Goal: Navigation & Orientation: Find specific page/section

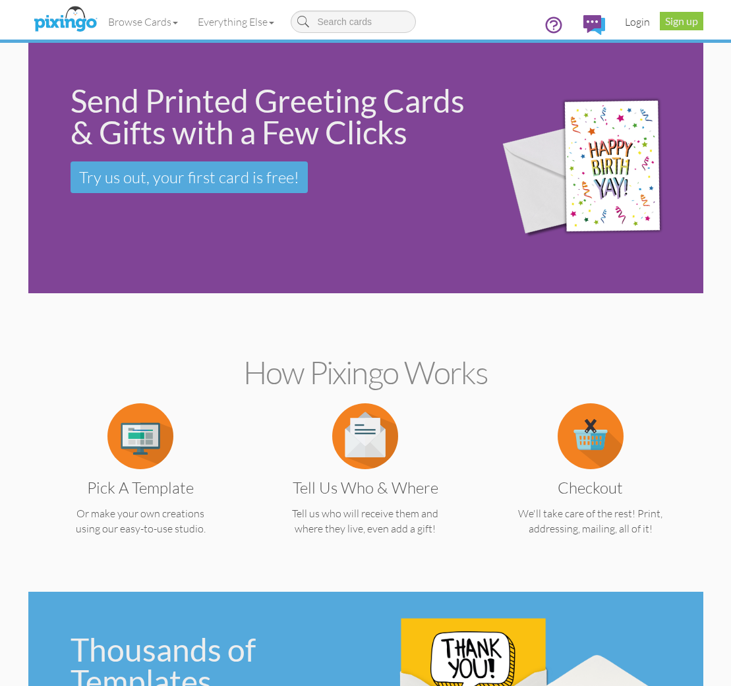
click at [638, 23] on link "Login" at bounding box center [637, 21] width 45 height 33
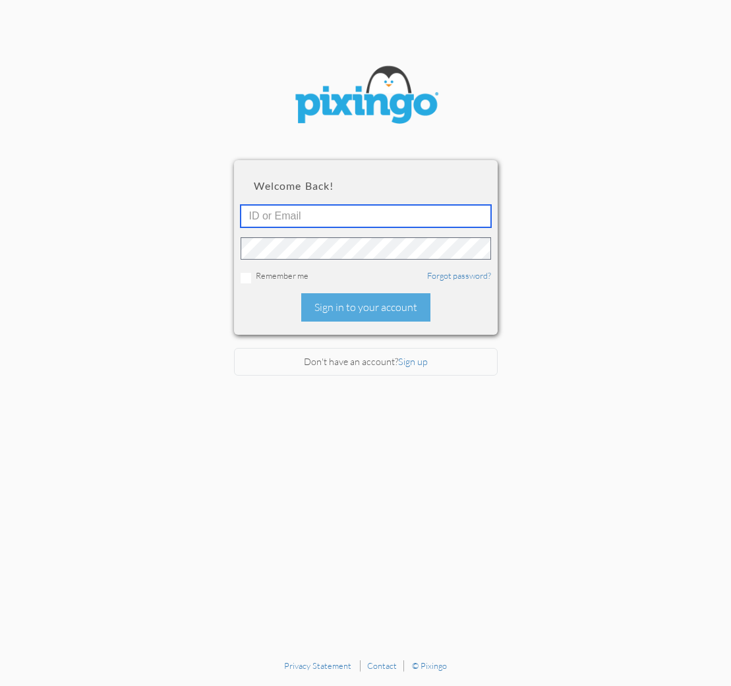
type input "[EMAIL_ADDRESS][DOMAIN_NAME]"
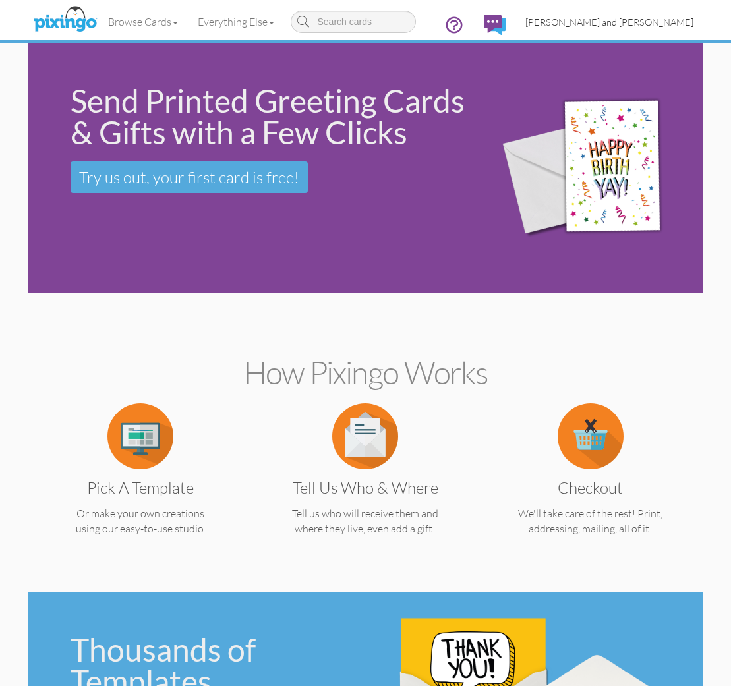
click at [630, 28] on link "[PERSON_NAME] and [PERSON_NAME]" at bounding box center [609, 22] width 188 height 34
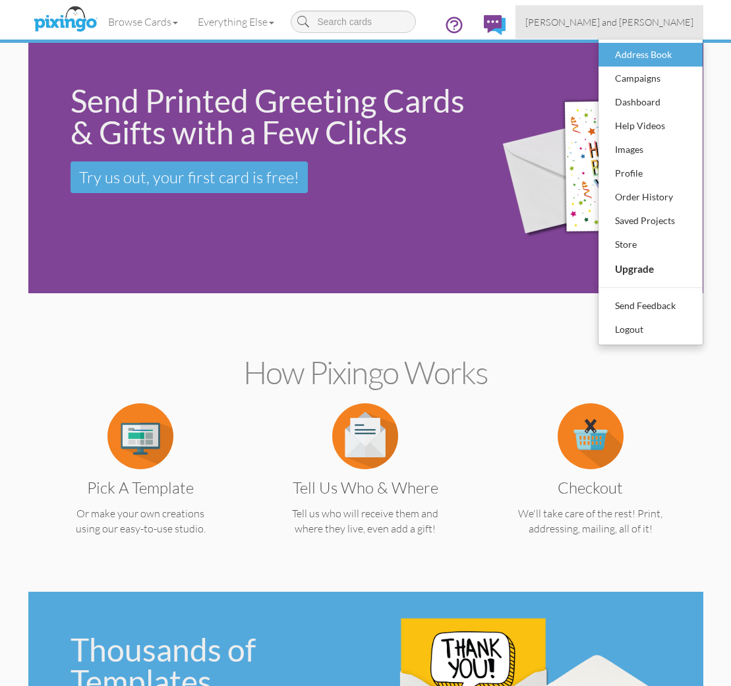
click at [644, 57] on div "Address Book" at bounding box center [650, 55] width 78 height 20
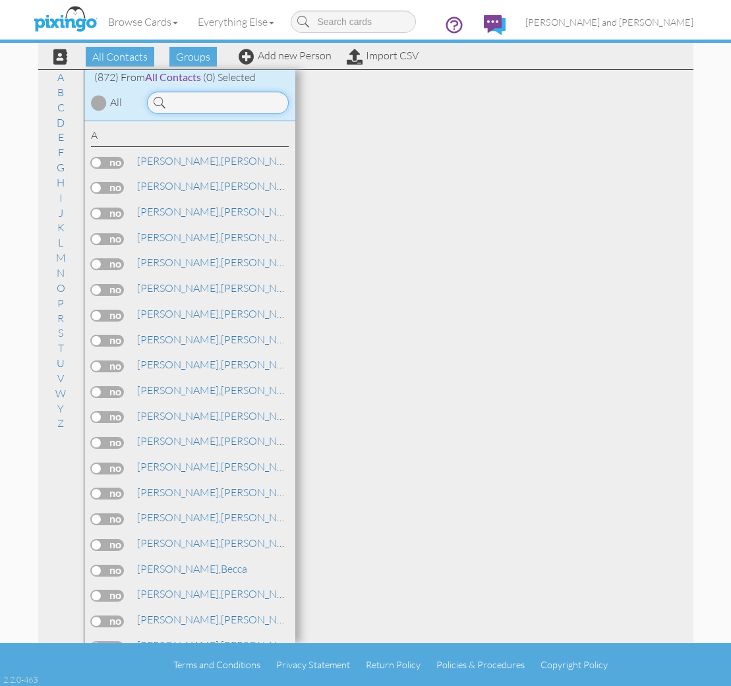
click at [244, 101] on input at bounding box center [218, 103] width 142 height 22
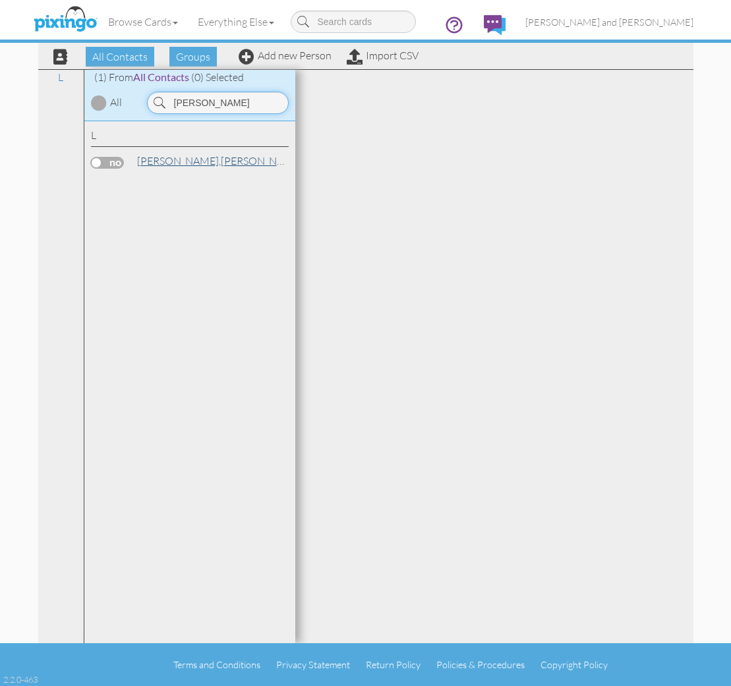
type input "[PERSON_NAME]"
click at [190, 154] on link "[PERSON_NAME]" at bounding box center [220, 161] width 168 height 16
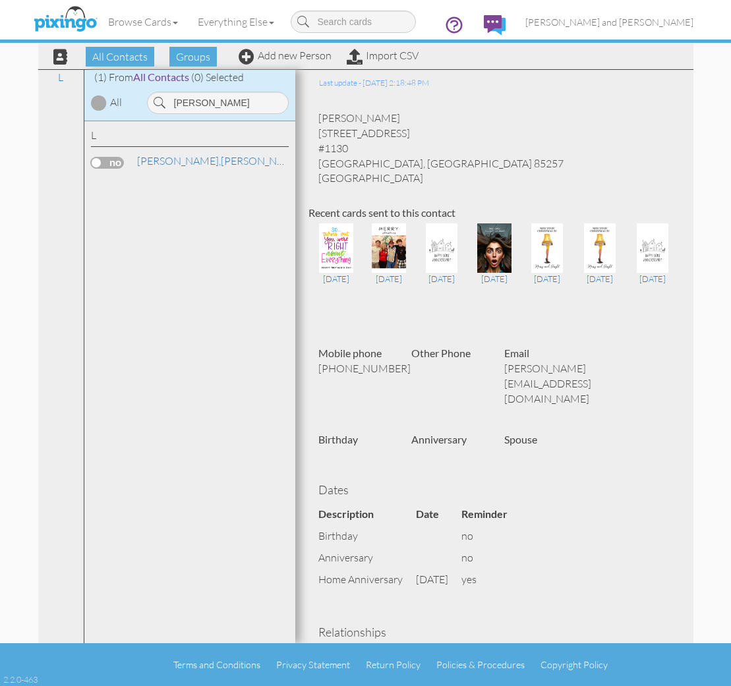
scroll to position [31, 0]
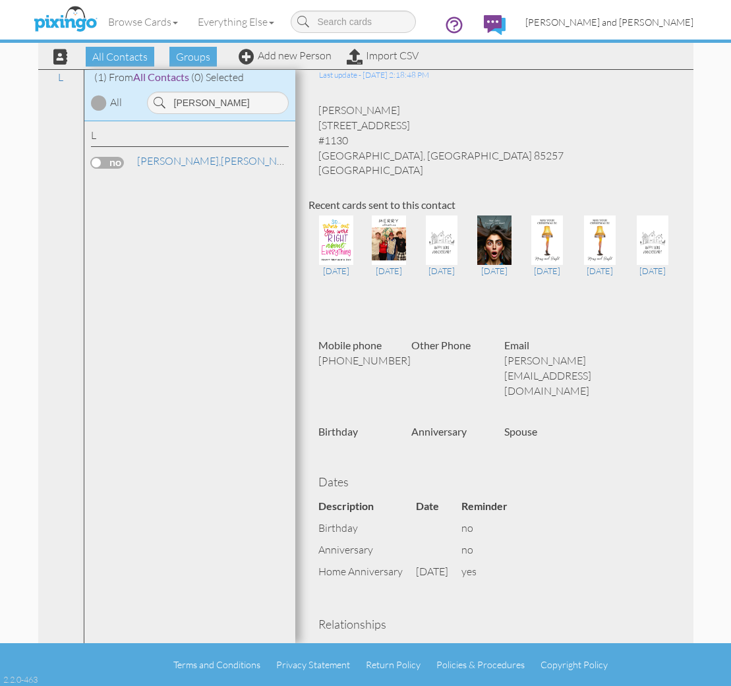
click at [627, 29] on link "[PERSON_NAME] and [PERSON_NAME]" at bounding box center [609, 22] width 188 height 34
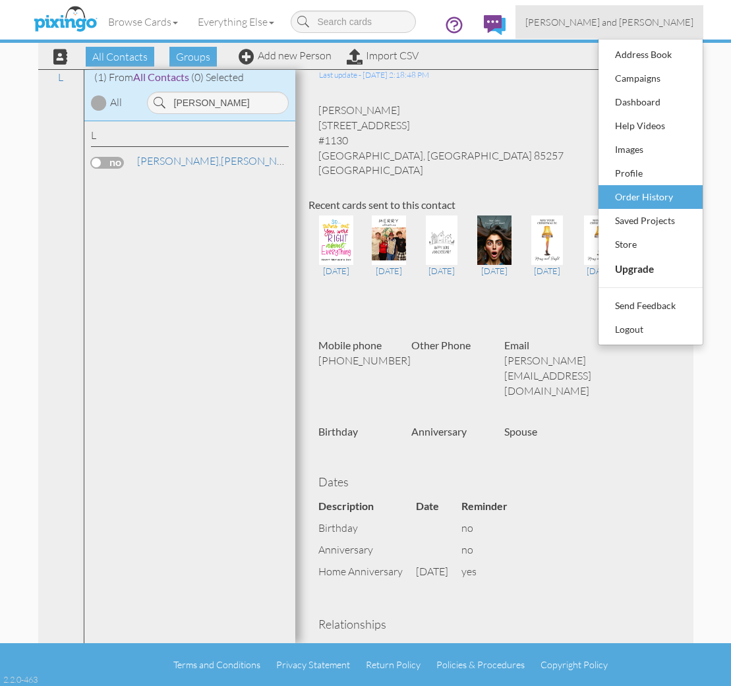
click at [639, 206] on div "Order History" at bounding box center [650, 197] width 78 height 20
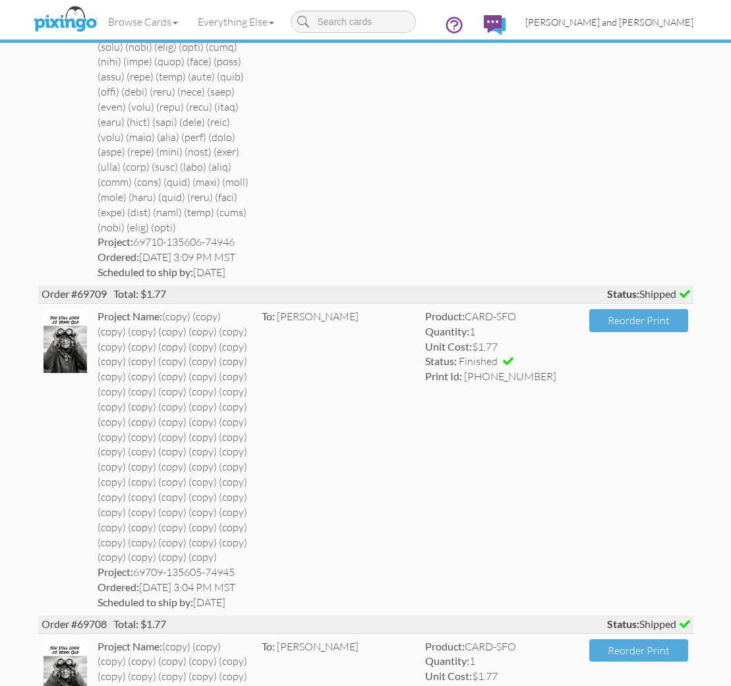
scroll to position [7092, 0]
click at [632, 19] on span "[PERSON_NAME] and [PERSON_NAME]" at bounding box center [609, 21] width 168 height 11
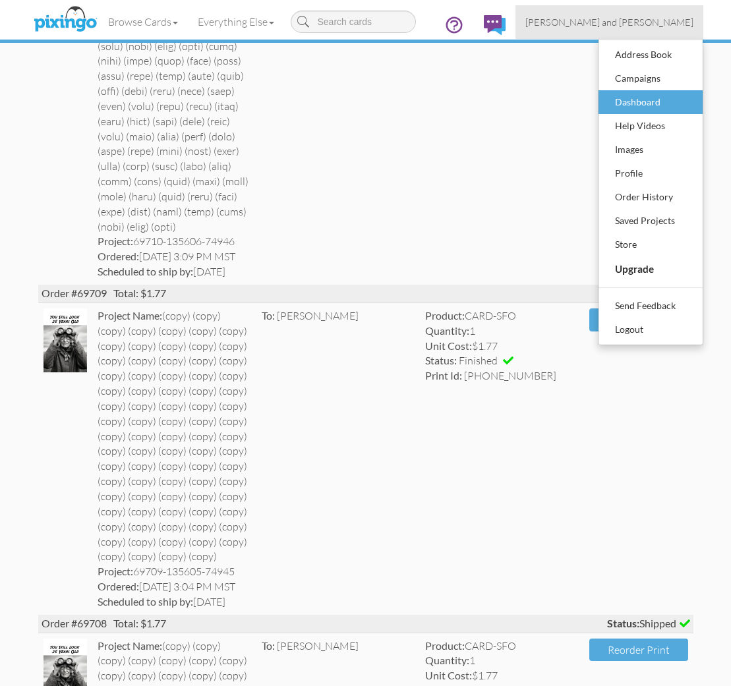
click at [640, 101] on div "Dashboard" at bounding box center [650, 102] width 78 height 20
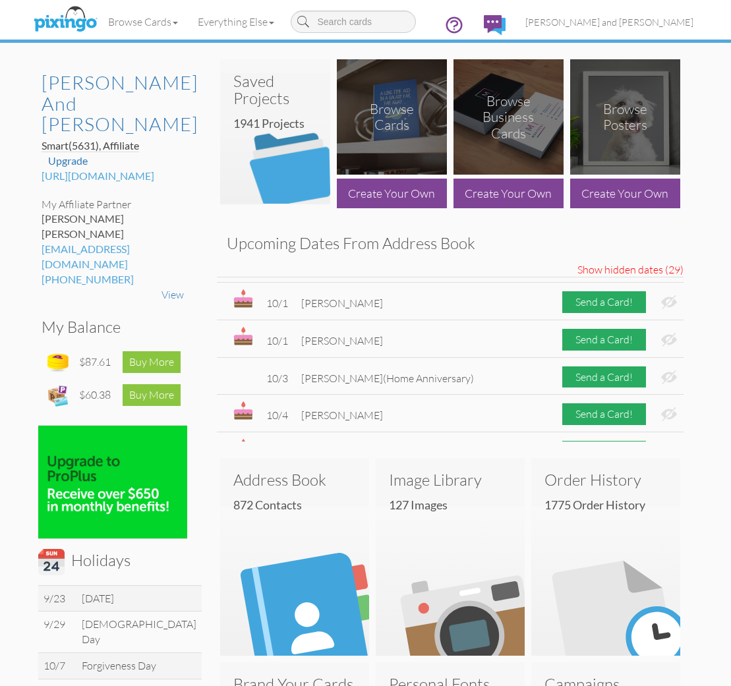
scroll to position [109, 0]
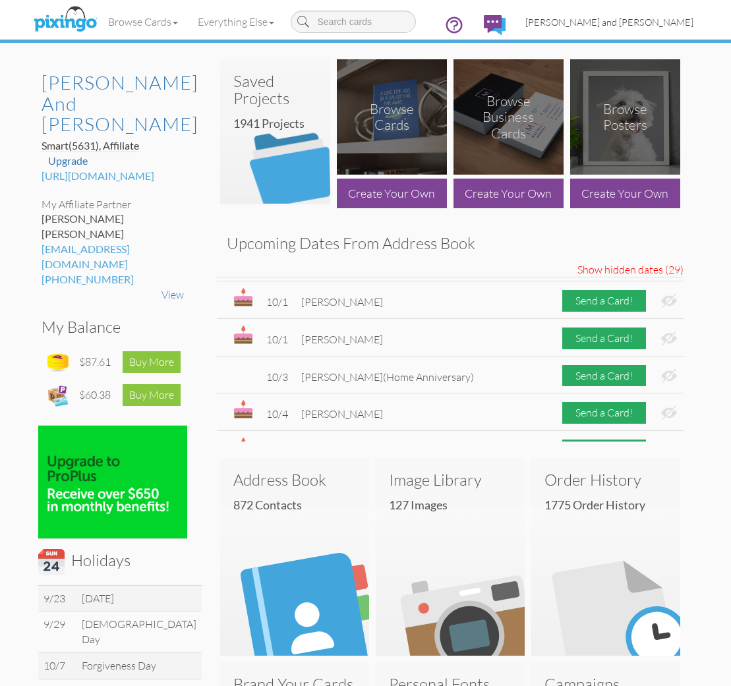
click at [629, 20] on span "[PERSON_NAME] and [PERSON_NAME]" at bounding box center [609, 21] width 168 height 11
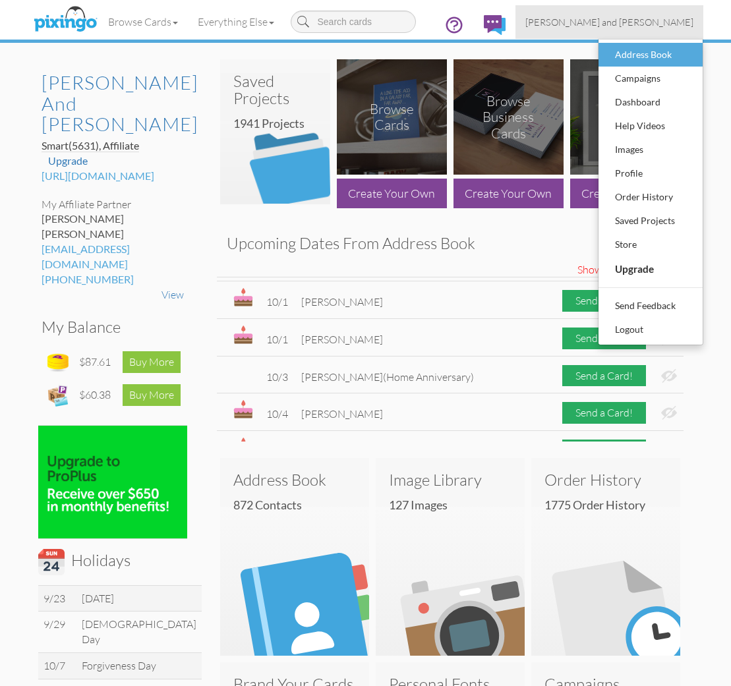
drag, startPoint x: 643, startPoint y: 67, endPoint x: 645, endPoint y: 55, distance: 11.4
click at [645, 55] on li "Address Book Campaigns Dashboard Help Videos Images Profile Order History Saved…" at bounding box center [650, 149] width 104 height 213
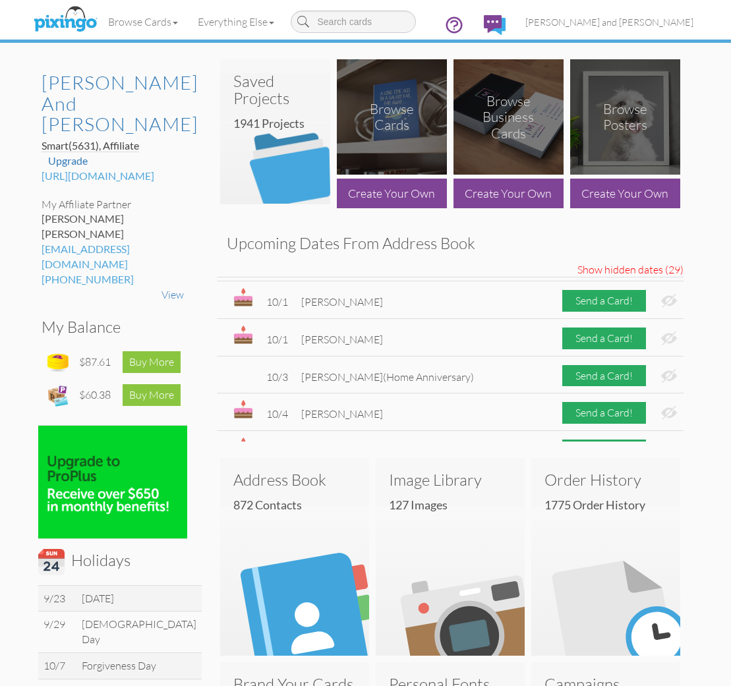
click at [645, 55] on div "[PERSON_NAME] and [PERSON_NAME] Smart (5631) , Affiliate Upgrade [URL][DOMAIN_N…" at bounding box center [365, 657] width 675 height 1229
click at [635, 25] on span "[PERSON_NAME] and [PERSON_NAME]" at bounding box center [609, 21] width 168 height 11
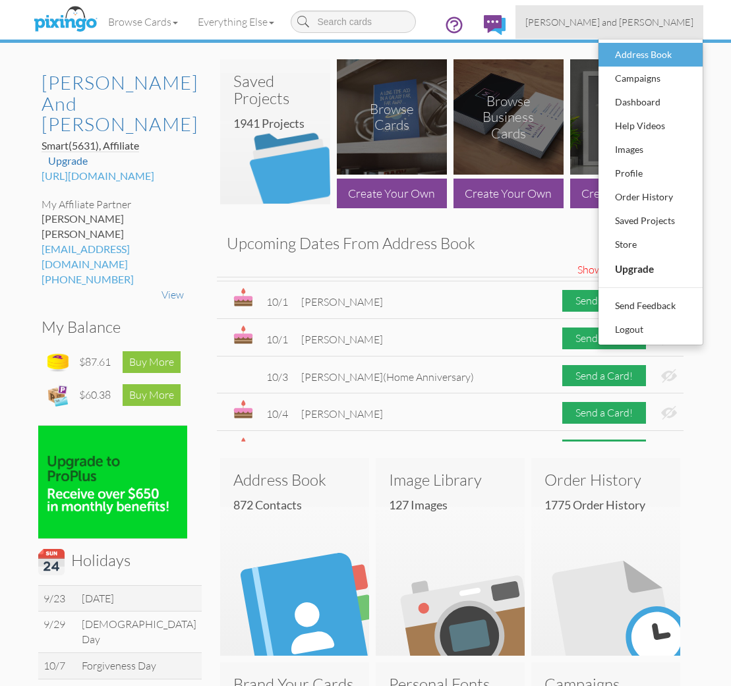
click at [638, 47] on div "Address Book" at bounding box center [650, 55] width 78 height 20
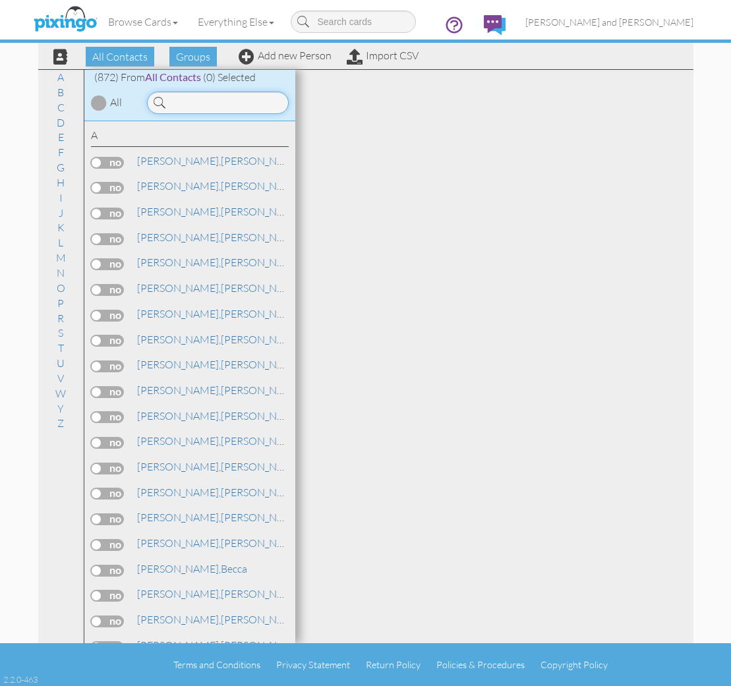
click at [198, 107] on input at bounding box center [218, 103] width 142 height 22
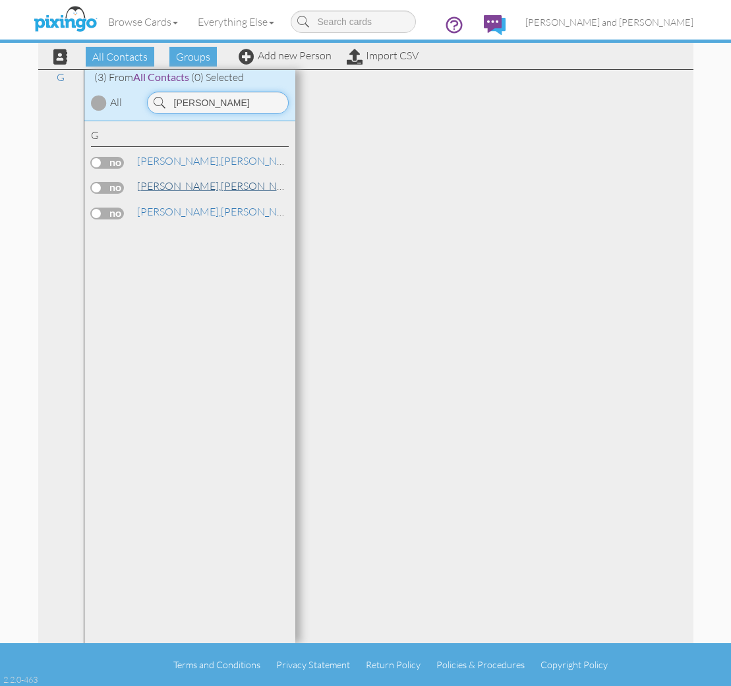
type input "[PERSON_NAME]"
click at [150, 186] on span "[PERSON_NAME]," at bounding box center [179, 185] width 84 height 13
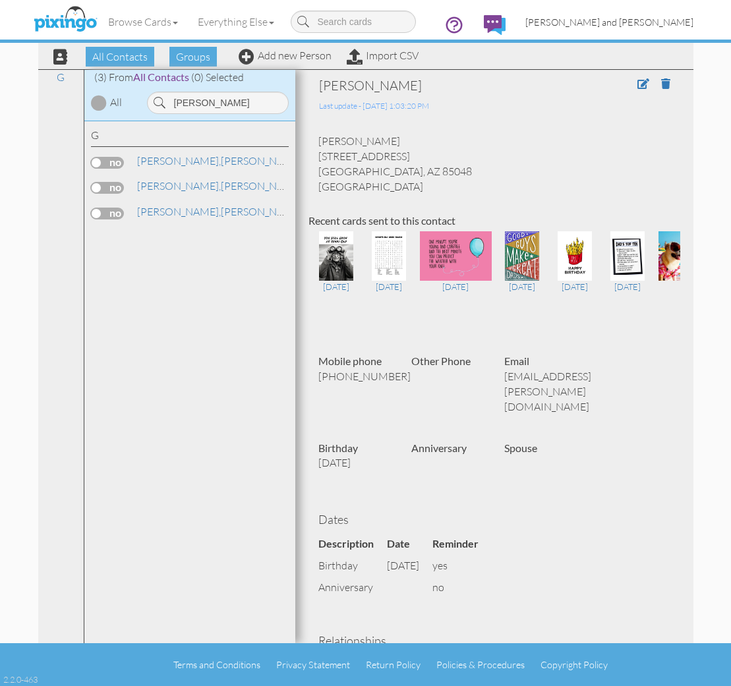
click at [614, 26] on span "[PERSON_NAME] and [PERSON_NAME]" at bounding box center [609, 21] width 168 height 11
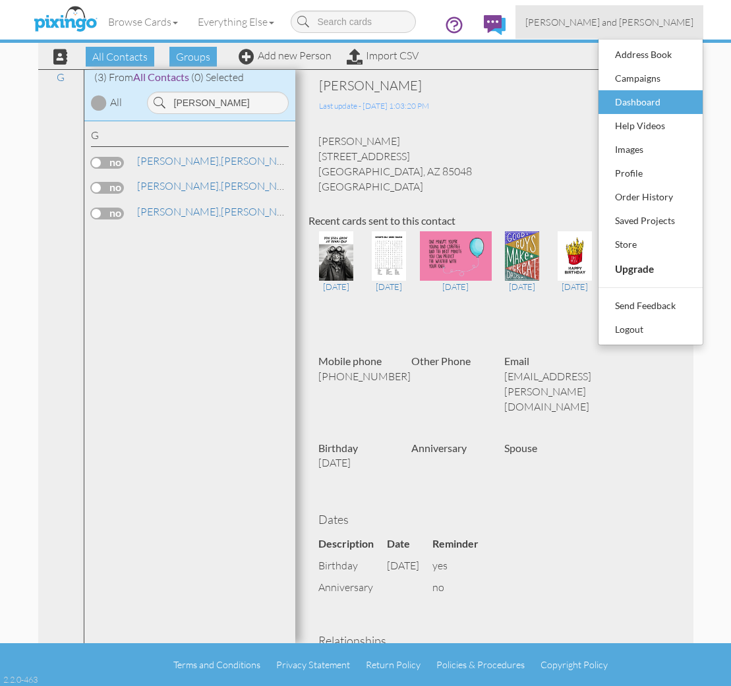
click at [640, 104] on div "Dashboard" at bounding box center [650, 102] width 78 height 20
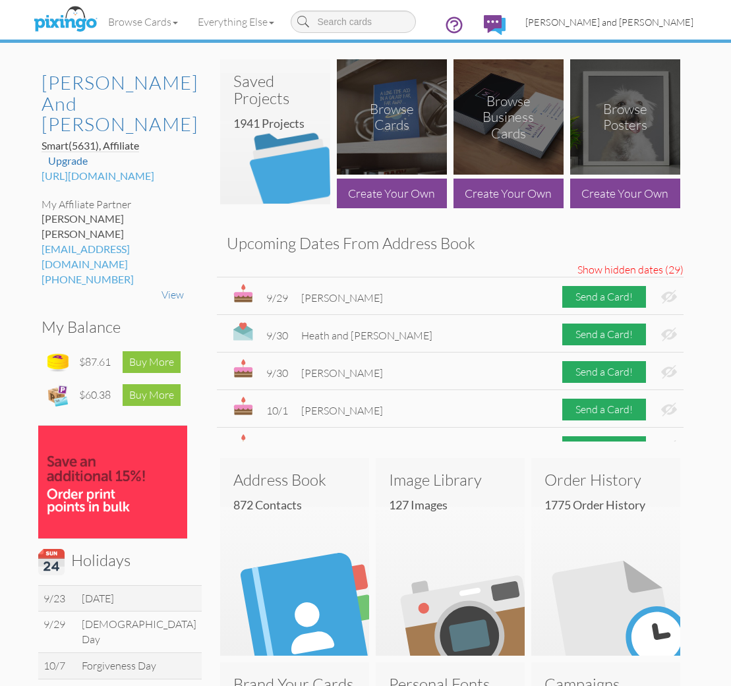
click at [615, 21] on span "[PERSON_NAME] and [PERSON_NAME]" at bounding box center [609, 21] width 168 height 11
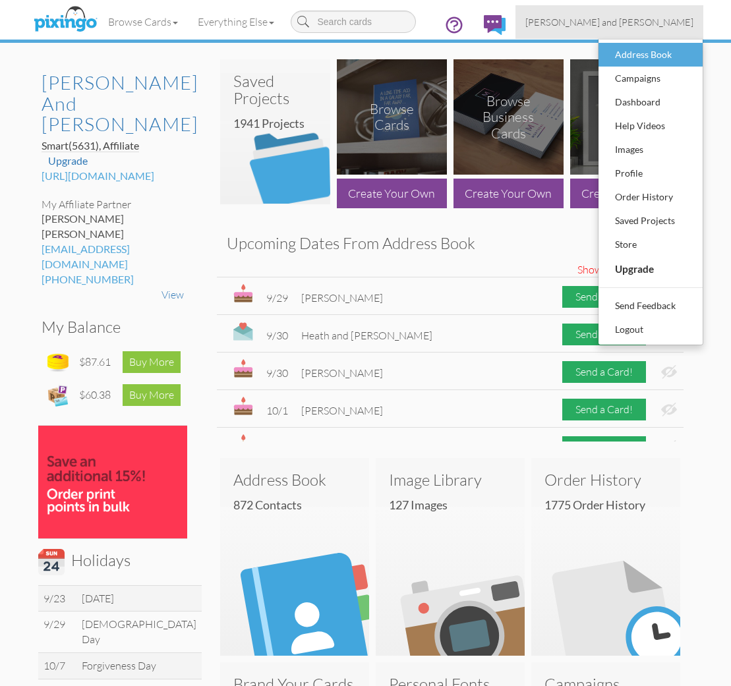
click at [631, 52] on div "Address Book" at bounding box center [650, 55] width 78 height 20
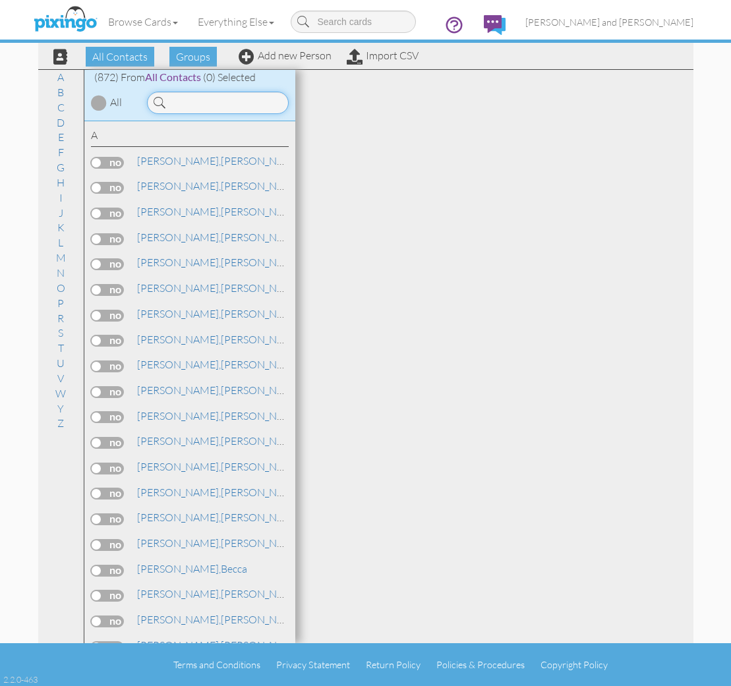
click at [256, 103] on input at bounding box center [218, 103] width 142 height 22
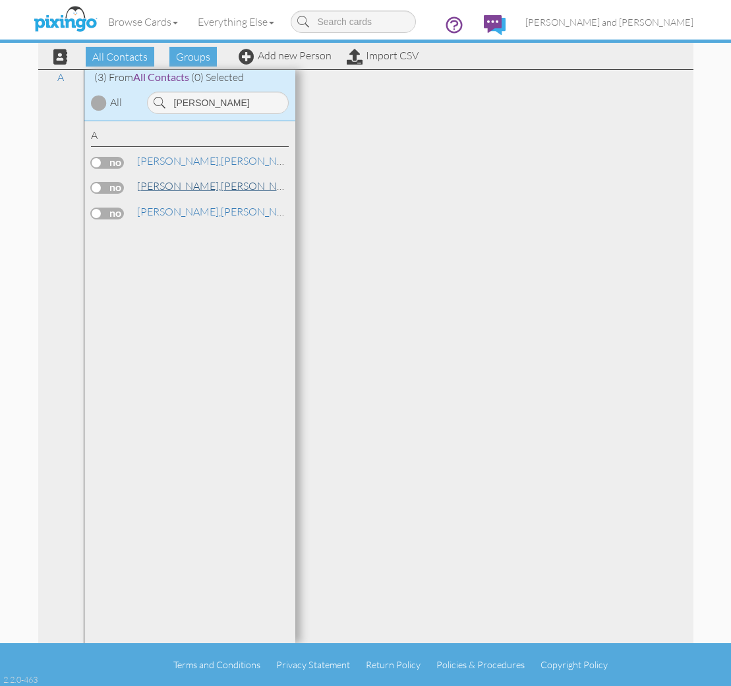
drag, startPoint x: 256, startPoint y: 103, endPoint x: 196, endPoint y: 188, distance: 104.4
click at [196, 188] on link "[PERSON_NAME]" at bounding box center [220, 186] width 168 height 16
click at [198, 204] on link "[PERSON_NAME] and [PERSON_NAME]" at bounding box center [272, 212] width 272 height 16
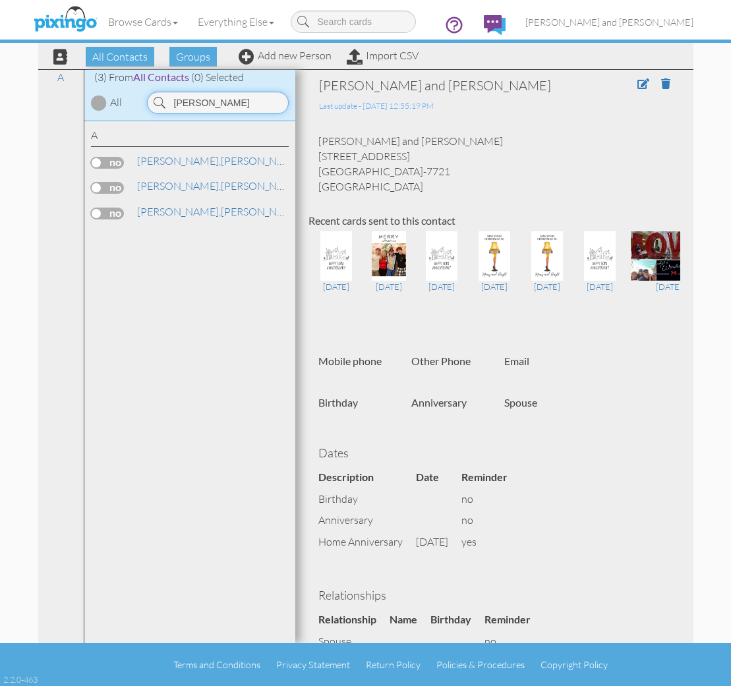
click at [240, 102] on input "[PERSON_NAME]" at bounding box center [218, 103] width 142 height 22
click at [180, 211] on link "[PERSON_NAME]" at bounding box center [188, 212] width 105 height 16
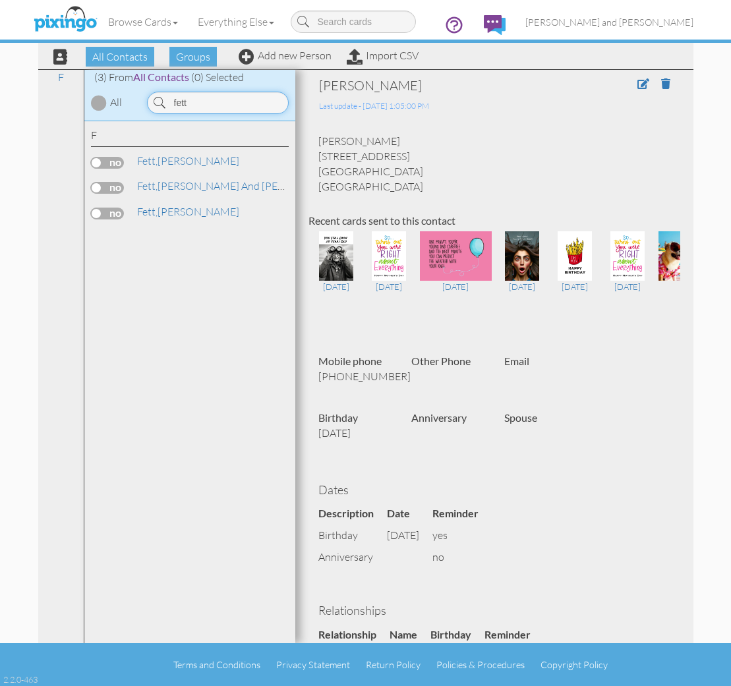
click at [232, 99] on input "fett" at bounding box center [218, 103] width 142 height 22
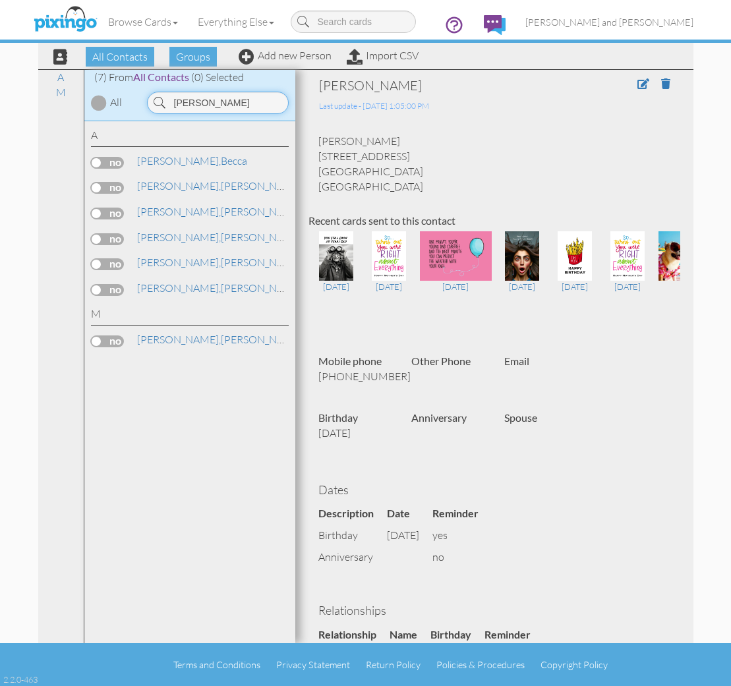
type input "[PERSON_NAME]"
drag, startPoint x: 232, startPoint y: 99, endPoint x: 188, endPoint y: 184, distance: 95.8
click at [188, 184] on link "[PERSON_NAME]" at bounding box center [220, 186] width 168 height 16
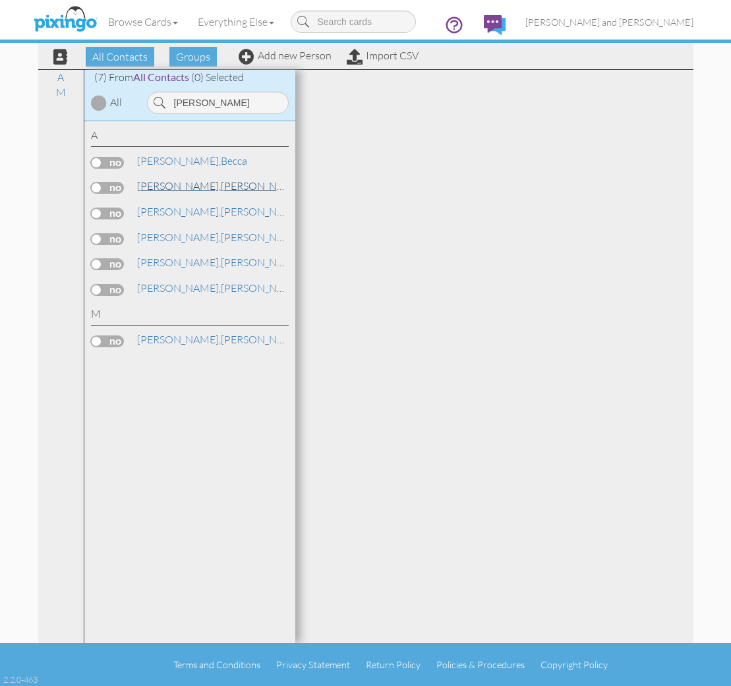
click at [188, 184] on link "[PERSON_NAME]" at bounding box center [220, 186] width 168 height 16
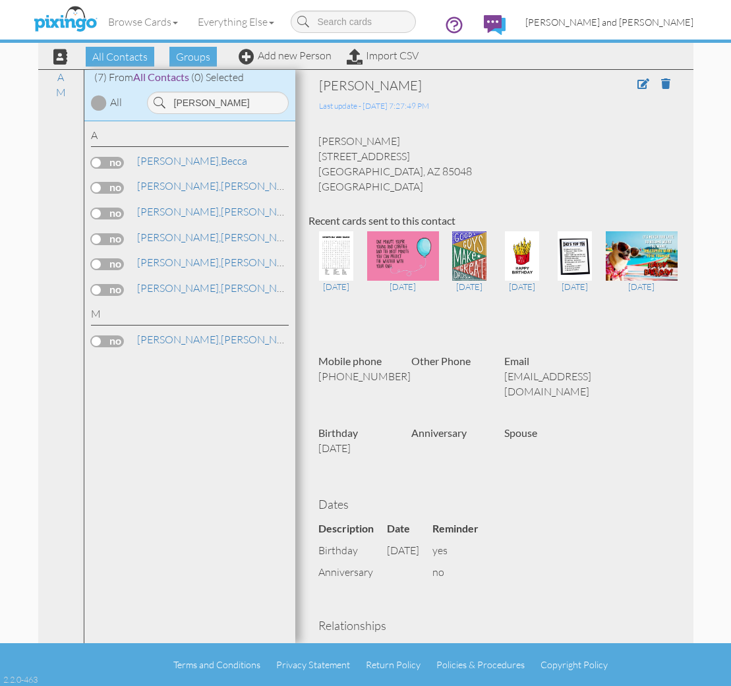
click at [611, 18] on span "[PERSON_NAME] and [PERSON_NAME]" at bounding box center [609, 21] width 168 height 11
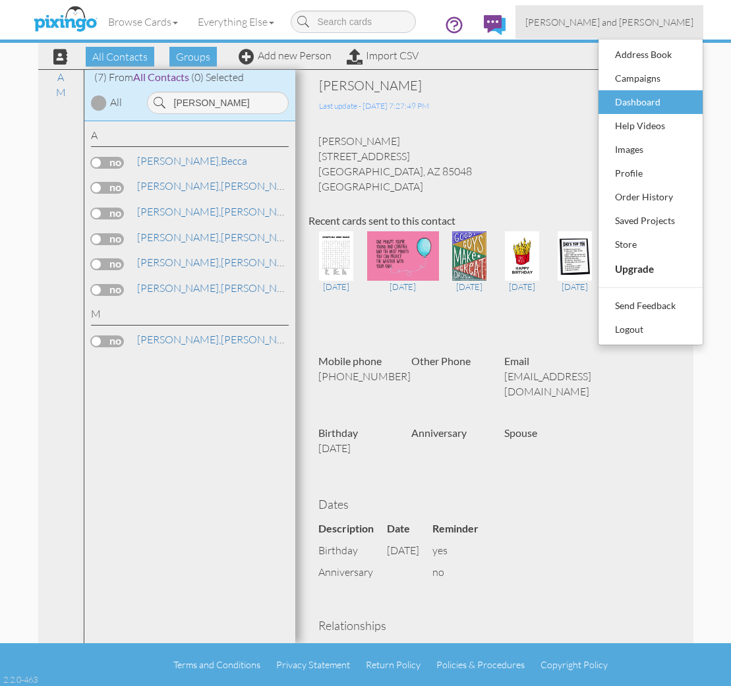
click at [628, 106] on div "Dashboard" at bounding box center [650, 102] width 78 height 20
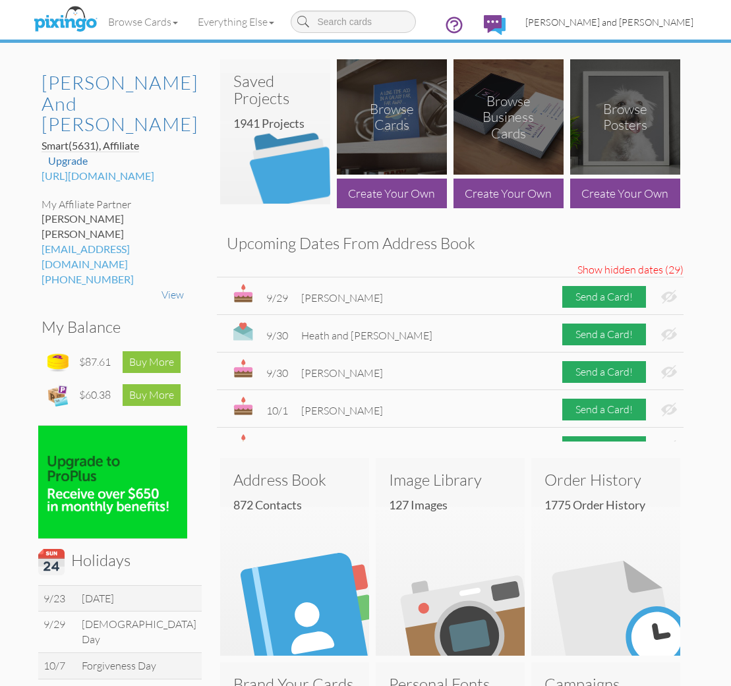
click at [629, 22] on span "[PERSON_NAME] and [PERSON_NAME]" at bounding box center [609, 21] width 168 height 11
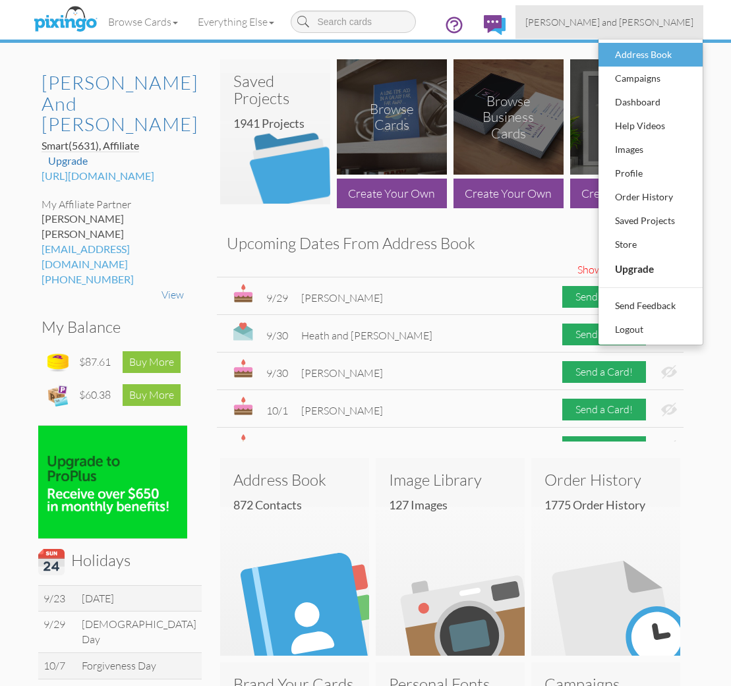
click at [640, 55] on div "Address Book" at bounding box center [650, 55] width 78 height 20
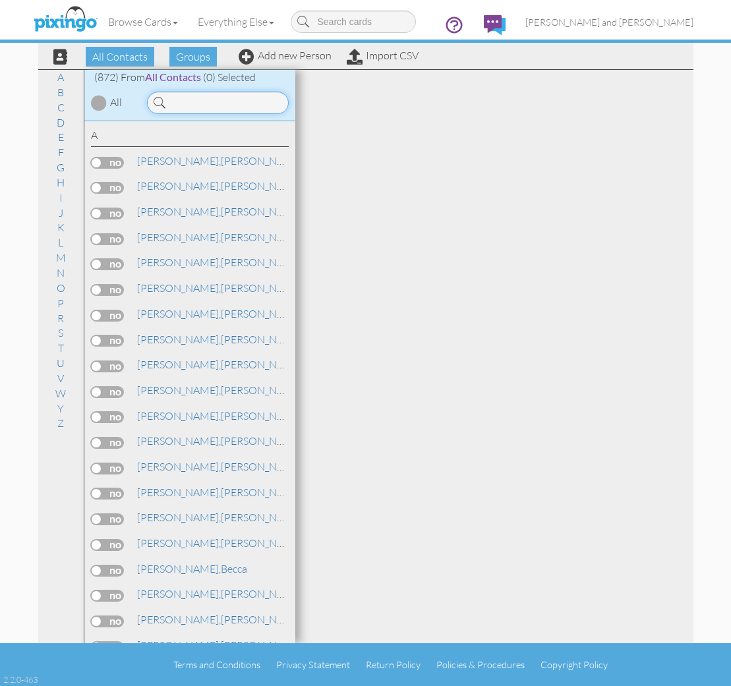
click at [264, 100] on input at bounding box center [218, 103] width 142 height 22
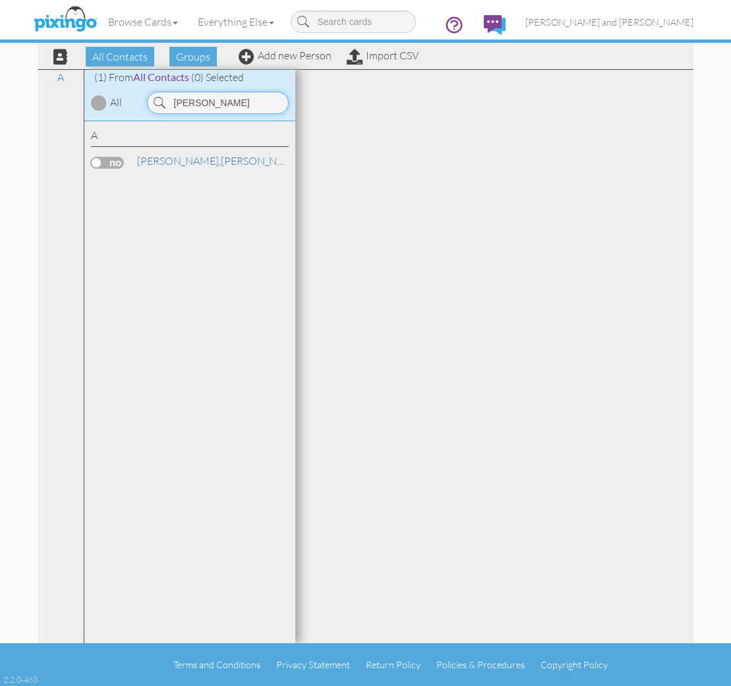
click at [242, 99] on input "[PERSON_NAME]" at bounding box center [218, 103] width 142 height 22
type input "[PERSON_NAME]"
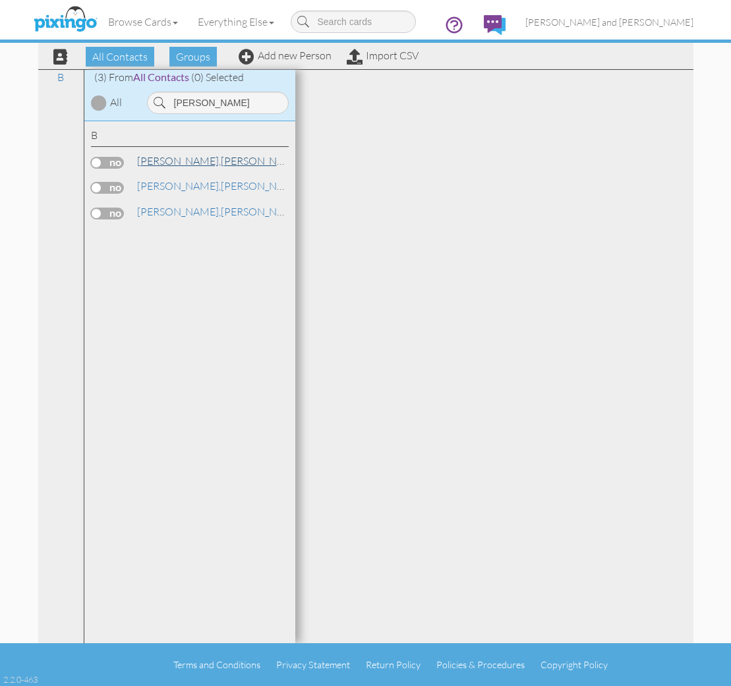
scroll to position [1, 0]
click at [194, 163] on link "[PERSON_NAME]" at bounding box center [220, 161] width 168 height 16
